Goal: Task Accomplishment & Management: Manage account settings

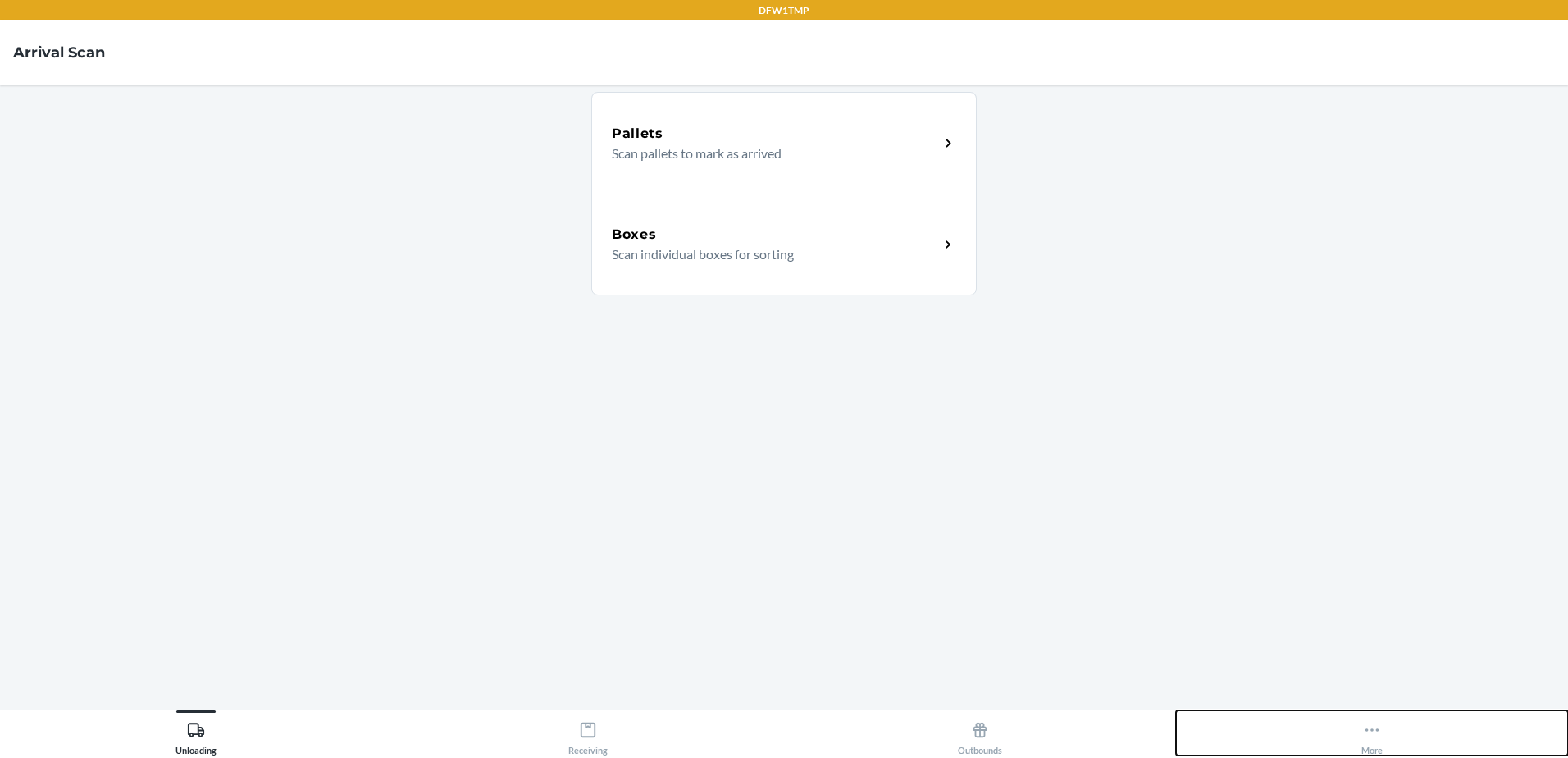
click at [1349, 736] on button "More" at bounding box center [1372, 733] width 392 height 45
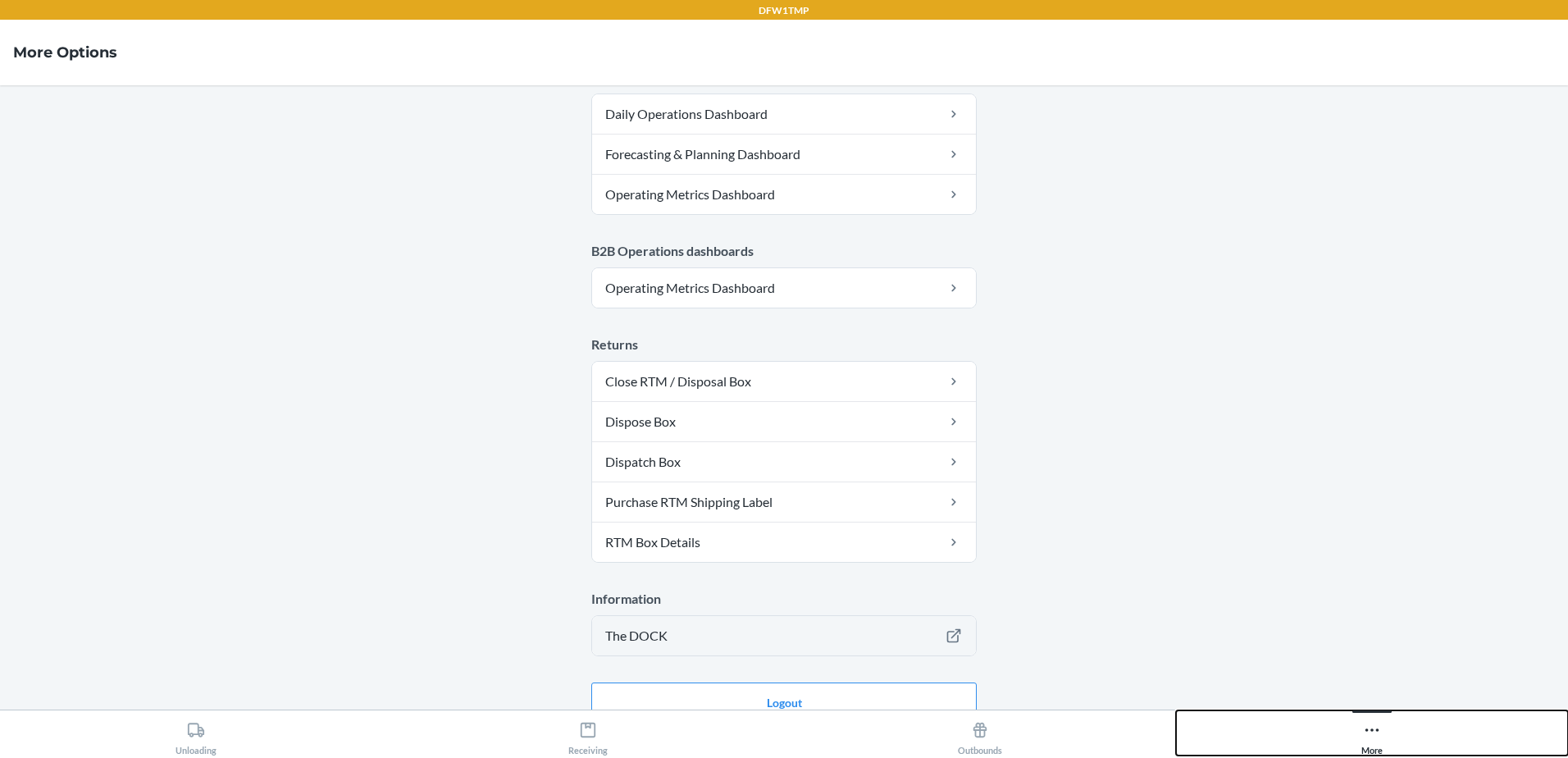
scroll to position [819, 0]
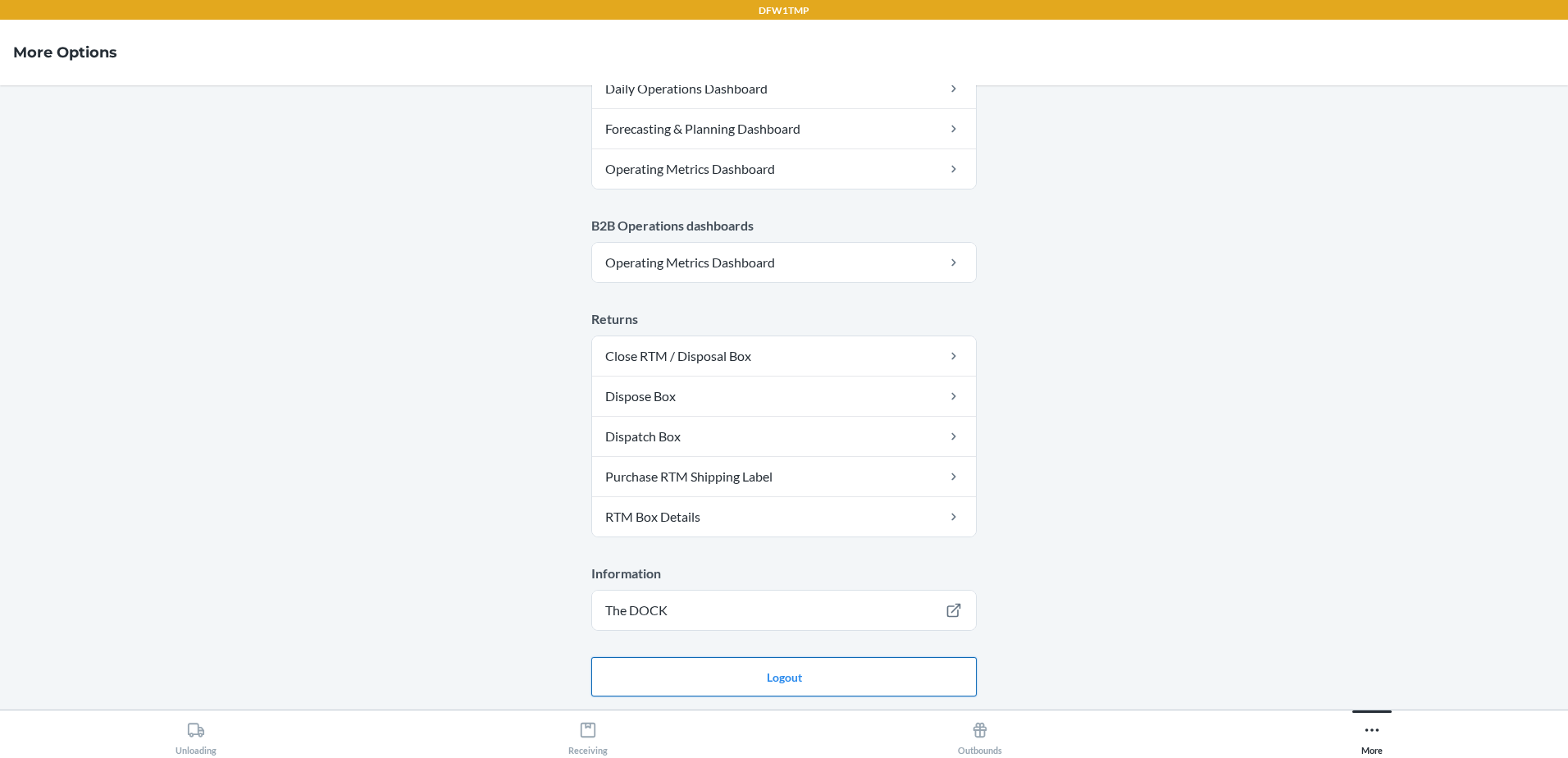
click at [724, 678] on button "Logout" at bounding box center [784, 677] width 386 height 40
